Goal: Navigation & Orientation: Find specific page/section

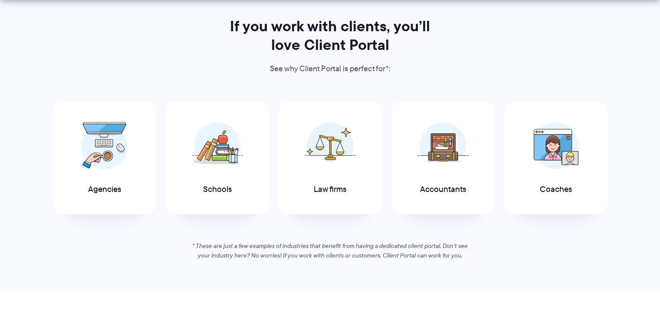
scroll to position [434, 0]
click at [115, 145] on img at bounding box center [104, 143] width 47 height 48
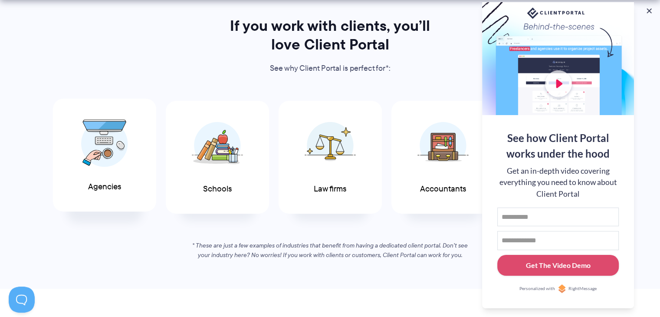
scroll to position [0, 0]
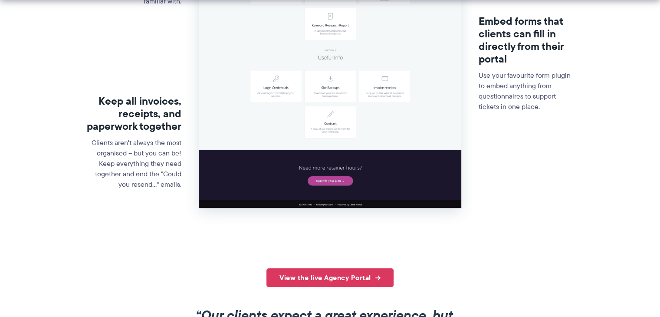
scroll to position [506, 0]
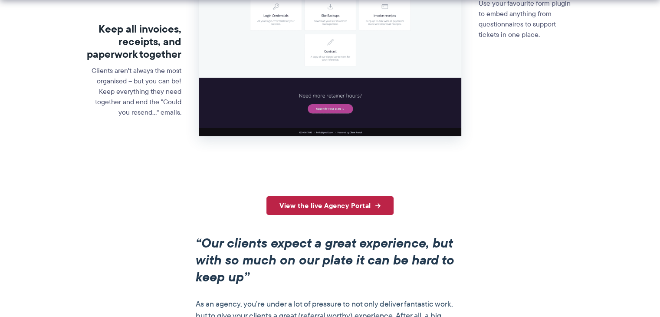
click at [355, 205] on link "View the live Agency Portal" at bounding box center [330, 205] width 127 height 19
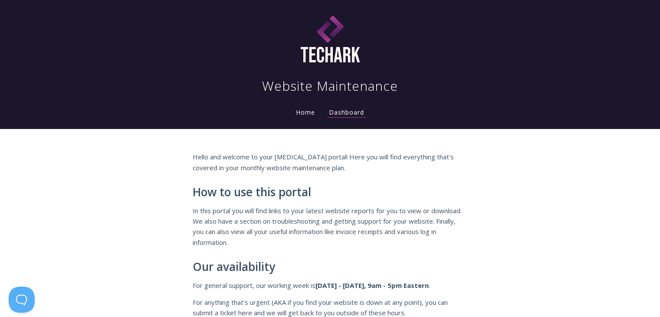
click at [314, 113] on link "Home" at bounding box center [305, 112] width 23 height 8
